Goal: Information Seeking & Learning: Find contact information

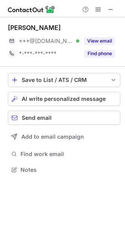
click at [109, 10] on span at bounding box center [110, 9] width 6 height 6
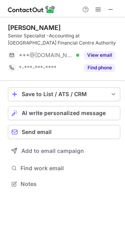
scroll to position [178, 125]
click at [109, 6] on span at bounding box center [110, 9] width 6 height 6
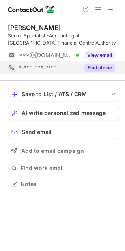
click at [100, 67] on button "Find phone" at bounding box center [99, 68] width 31 height 8
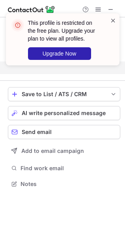
scroll to position [4, 4]
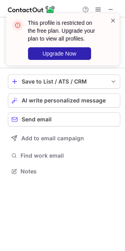
click at [110, 22] on span at bounding box center [113, 21] width 6 height 8
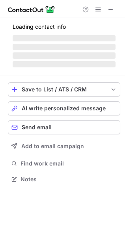
scroll to position [178, 125]
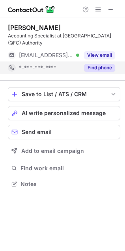
click at [97, 65] on button "Find phone" at bounding box center [99, 68] width 31 height 8
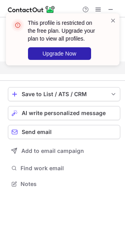
scroll to position [4, 4]
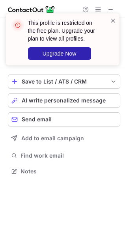
click at [110, 19] on span at bounding box center [113, 21] width 6 height 8
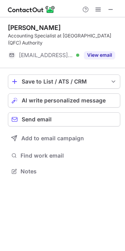
click at [109, 14] on div at bounding box center [62, 8] width 125 height 17
click at [110, 11] on span at bounding box center [110, 9] width 6 height 6
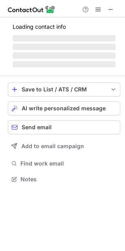
scroll to position [177, 125]
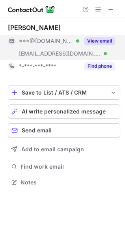
click at [103, 35] on div "View email" at bounding box center [97, 41] width 36 height 13
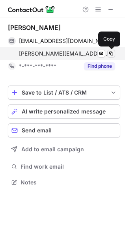
click at [110, 52] on span at bounding box center [111, 53] width 6 height 6
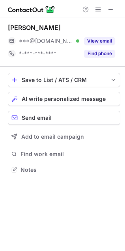
scroll to position [164, 125]
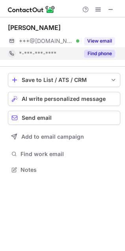
click at [87, 52] on button "Find phone" at bounding box center [99, 54] width 31 height 8
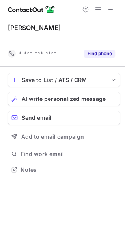
scroll to position [151, 125]
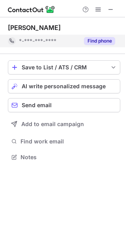
click at [106, 38] on button "Find phone" at bounding box center [99, 41] width 31 height 8
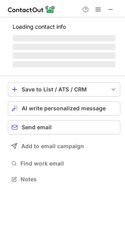
scroll to position [164, 125]
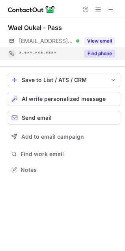
click at [93, 52] on button "Find phone" at bounding box center [99, 54] width 31 height 8
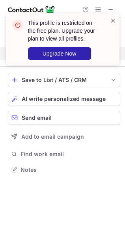
click at [113, 20] on span at bounding box center [113, 21] width 6 height 8
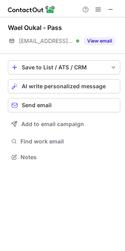
scroll to position [151, 125]
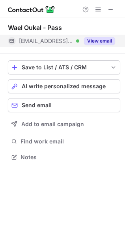
click at [105, 37] on button "View email" at bounding box center [99, 41] width 31 height 8
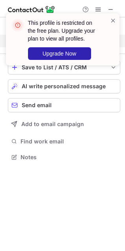
click at [111, 9] on div "This profile is restricted on the free plan. Upgrade your plan to view all prof…" at bounding box center [63, 43] width 126 height 74
click at [113, 21] on span at bounding box center [113, 21] width 6 height 8
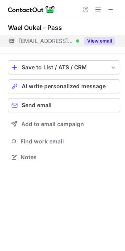
click at [113, 10] on div "This profile is restricted on the free plan. Upgrade your plan to view all prof…" at bounding box center [63, 43] width 126 height 74
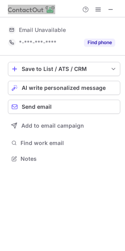
scroll to position [166, 125]
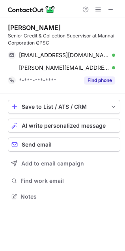
scroll to position [191, 125]
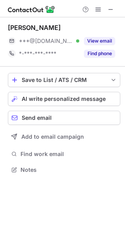
scroll to position [164, 125]
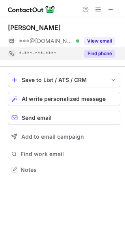
click at [99, 50] on button "Find phone" at bounding box center [99, 54] width 31 height 8
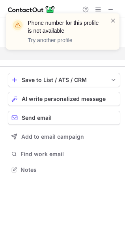
scroll to position [151, 125]
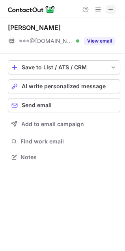
click at [111, 11] on span at bounding box center [110, 9] width 6 height 6
